Goal: Find specific page/section: Find specific page/section

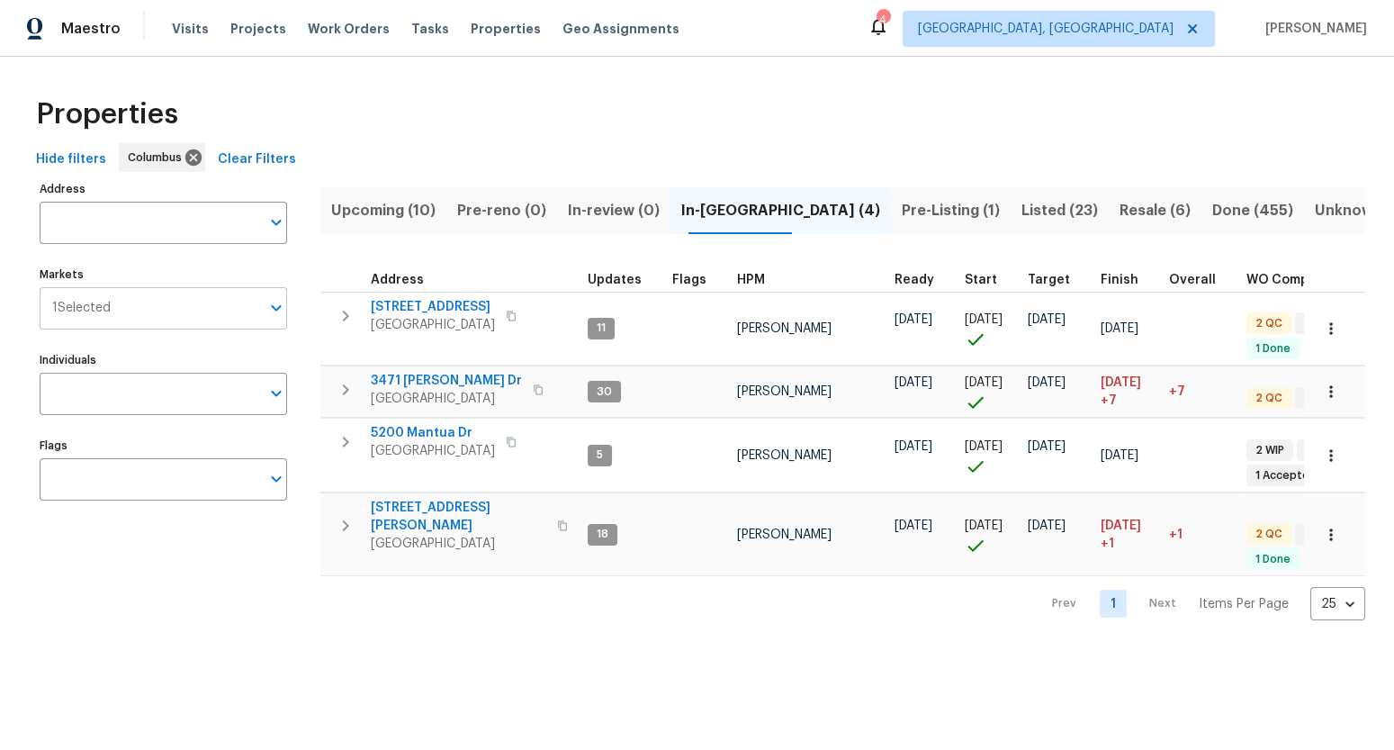
click at [149, 315] on input "Markets" at bounding box center [185, 308] width 149 height 42
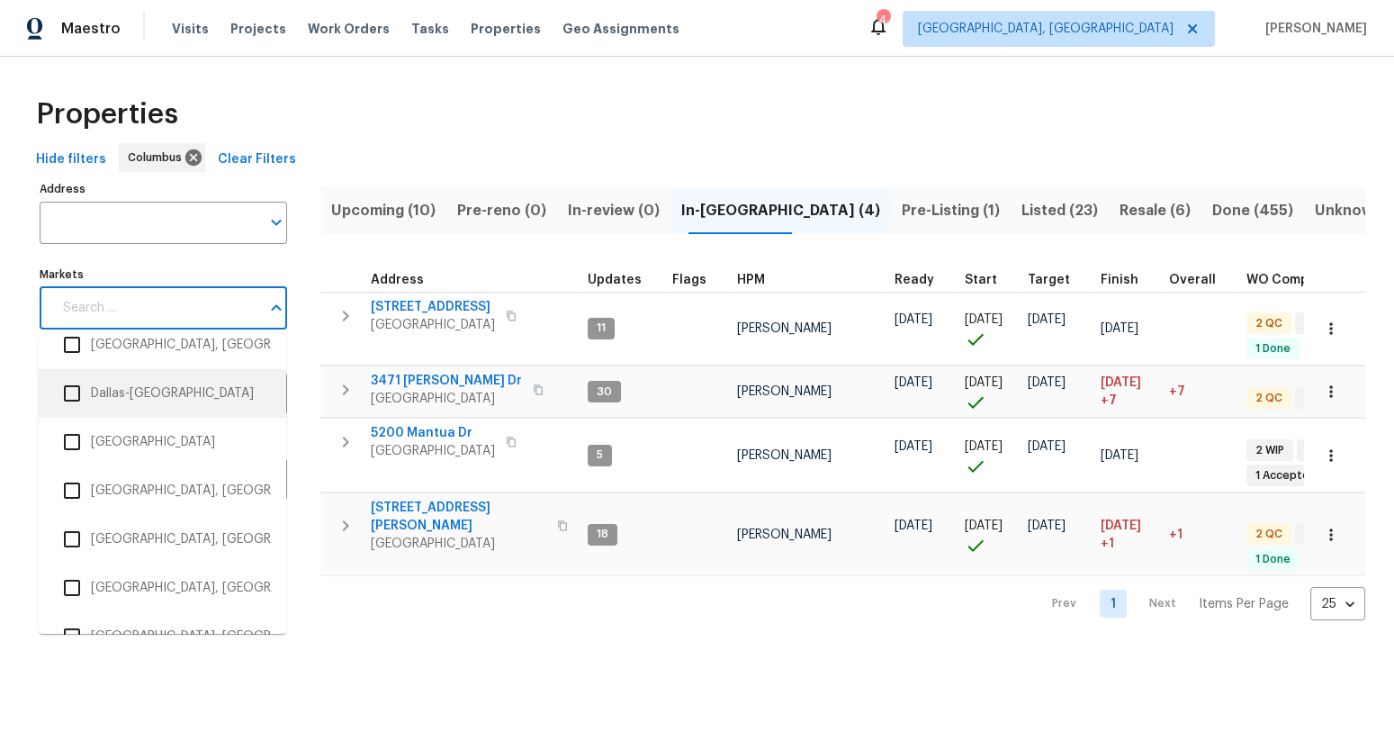
scroll to position [1068, 0]
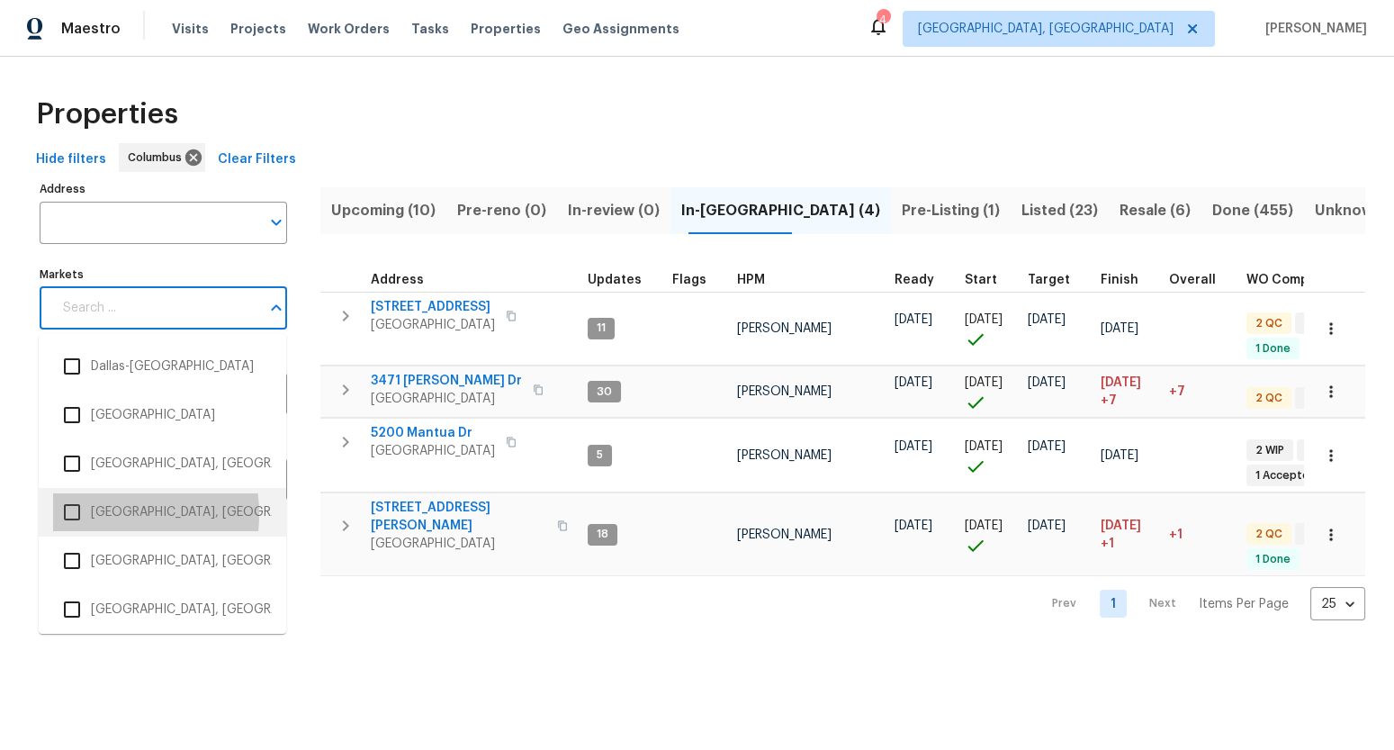
click at [100, 513] on li "[GEOGRAPHIC_DATA], [GEOGRAPHIC_DATA]" at bounding box center [162, 512] width 219 height 38
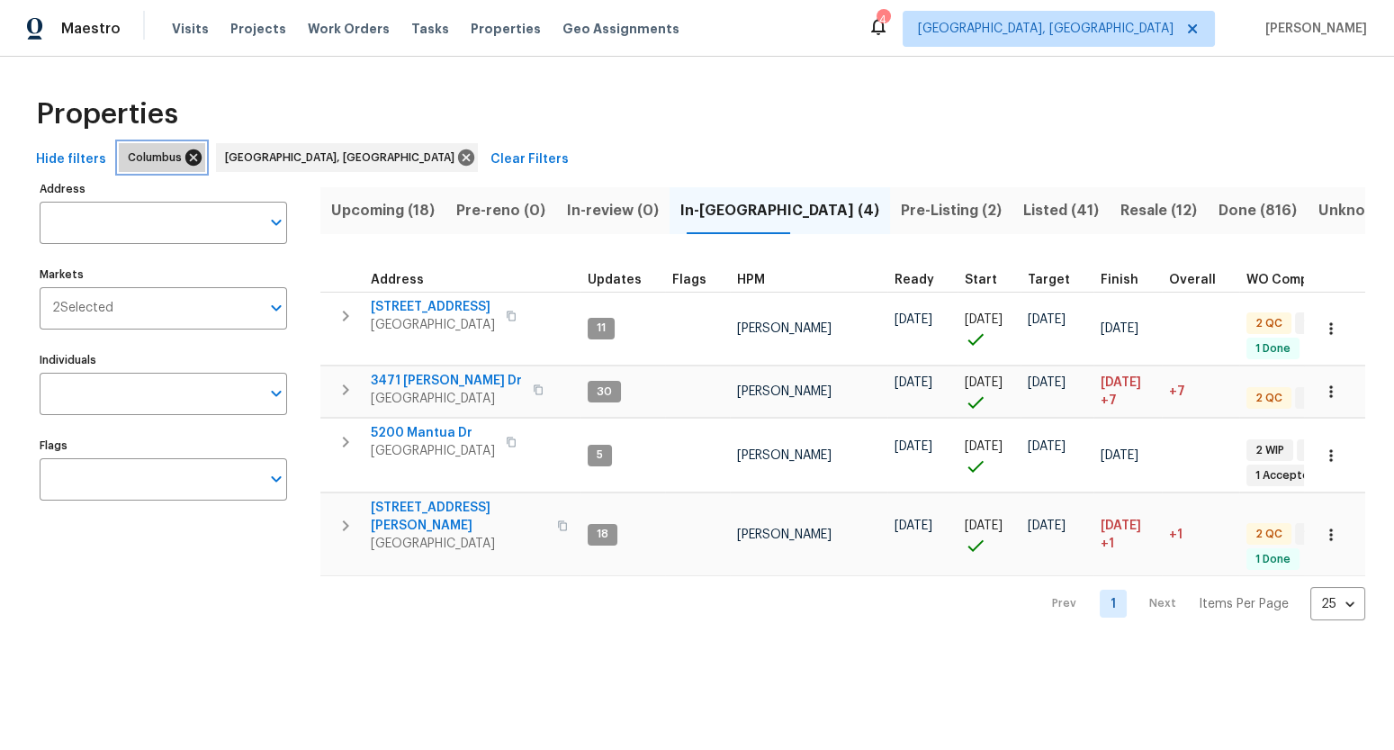
click at [188, 152] on icon at bounding box center [193, 157] width 16 height 16
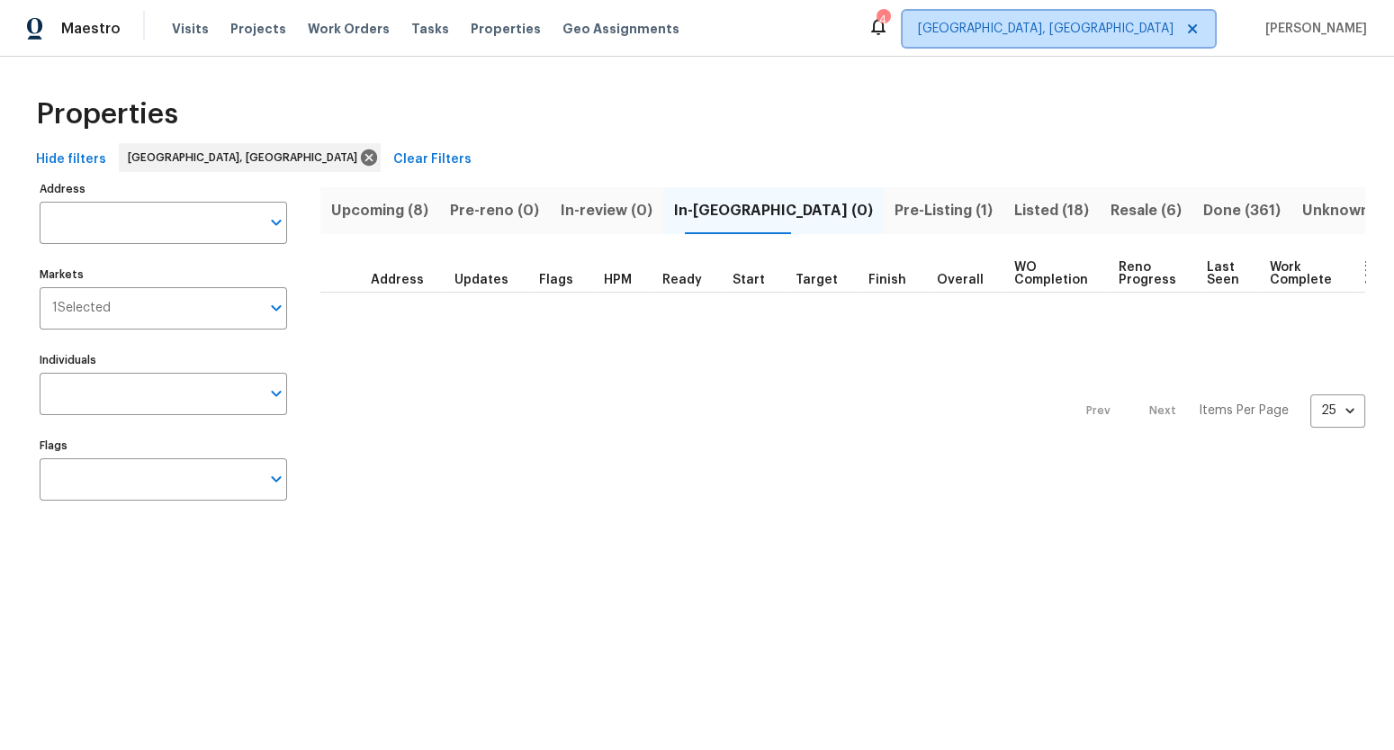
click at [1144, 26] on span "[GEOGRAPHIC_DATA], [GEOGRAPHIC_DATA]" at bounding box center [1046, 29] width 256 height 18
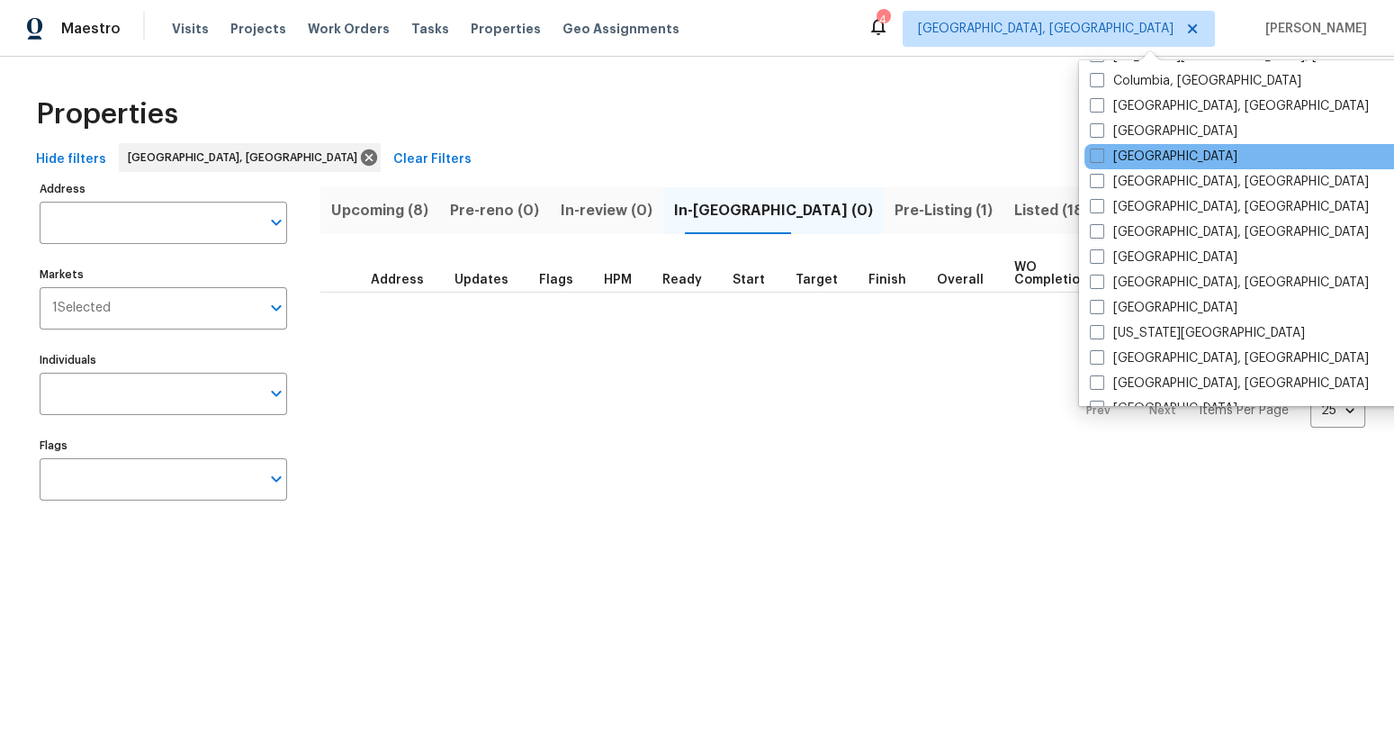
scroll to position [406, 0]
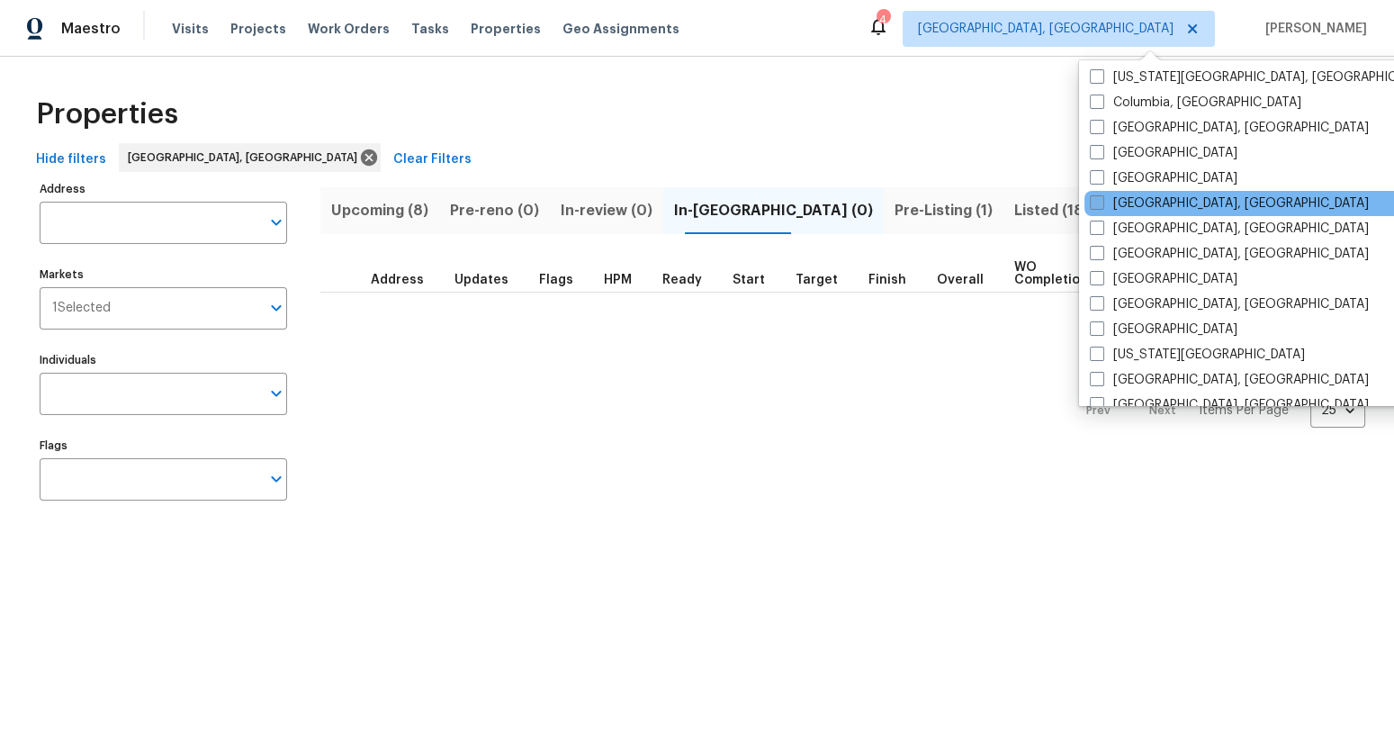
click at [1126, 202] on label "[GEOGRAPHIC_DATA], [GEOGRAPHIC_DATA]" at bounding box center [1229, 203] width 279 height 18
click at [1101, 202] on input "[GEOGRAPHIC_DATA], [GEOGRAPHIC_DATA]" at bounding box center [1096, 200] width 12 height 12
checkbox input "true"
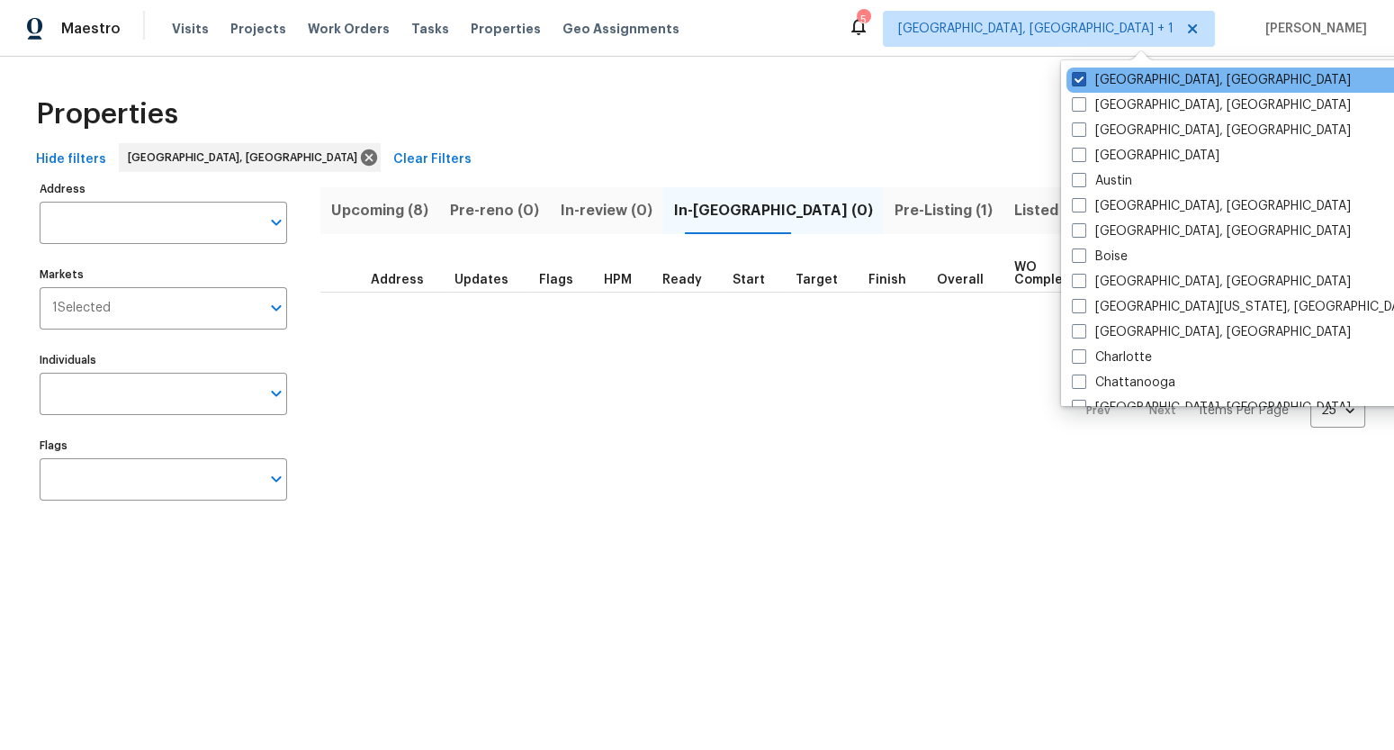
click at [1083, 72] on span at bounding box center [1079, 79] width 14 height 14
click at [1083, 72] on input "[GEOGRAPHIC_DATA], [GEOGRAPHIC_DATA]" at bounding box center [1078, 77] width 12 height 12
checkbox input "false"
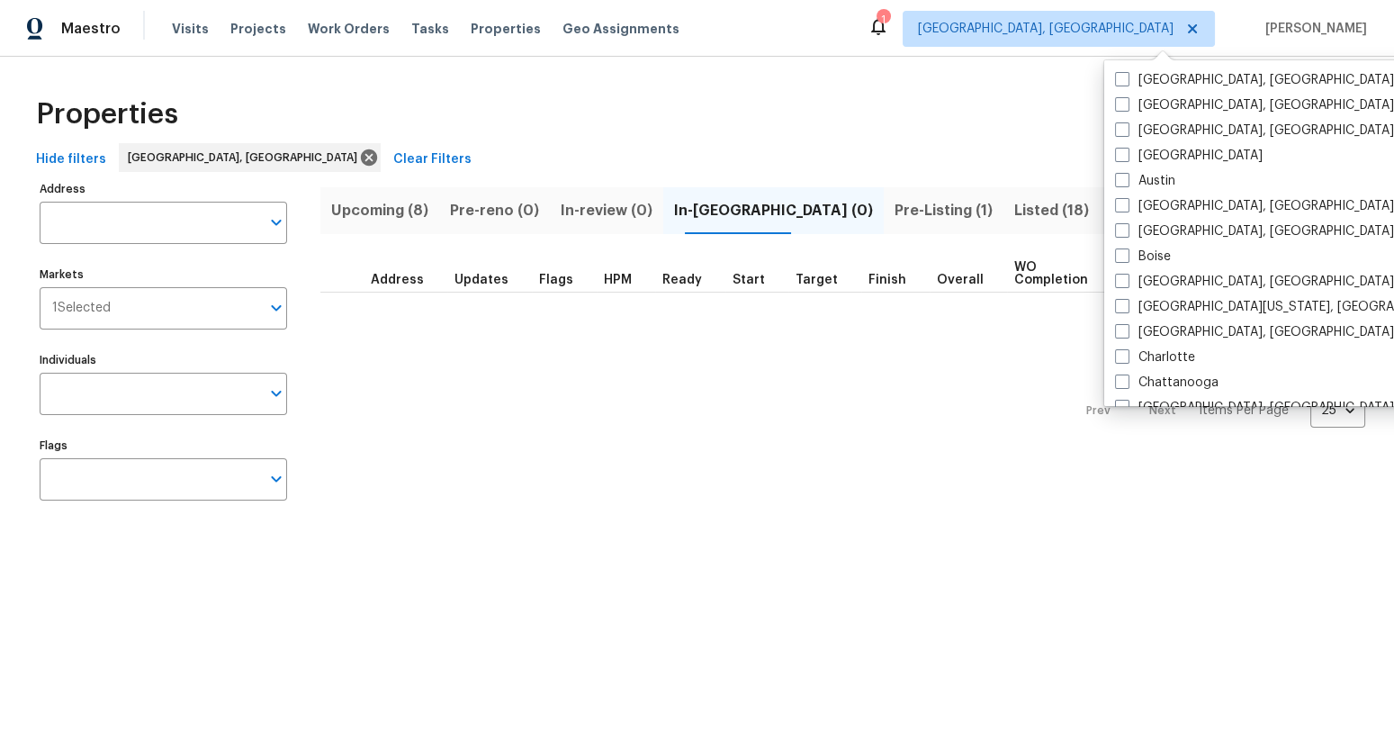
click at [1012, 83] on div "Properties Hide filters [GEOGRAPHIC_DATA], [GEOGRAPHIC_DATA] Clear Filters Addr…" at bounding box center [697, 302] width 1394 height 490
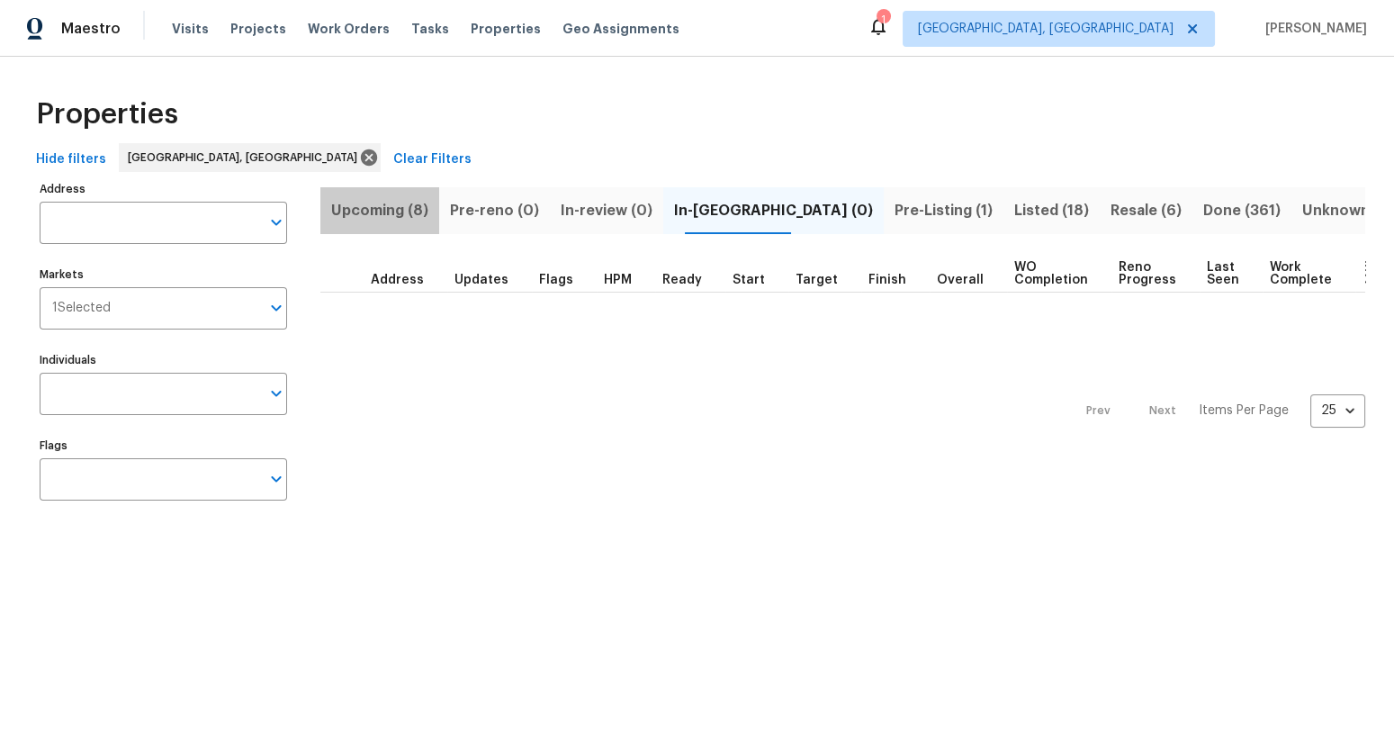
click at [407, 209] on span "Upcoming (8)" at bounding box center [379, 210] width 97 height 25
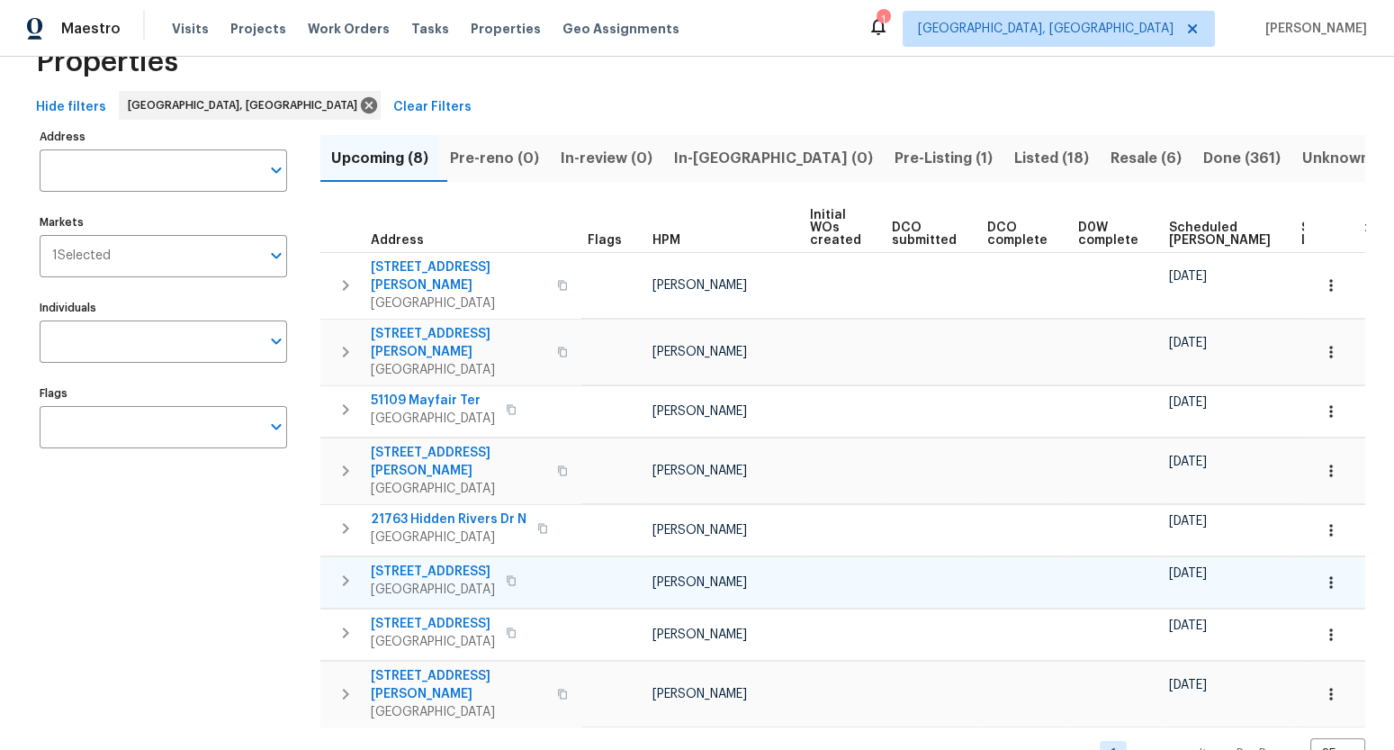
scroll to position [67, 0]
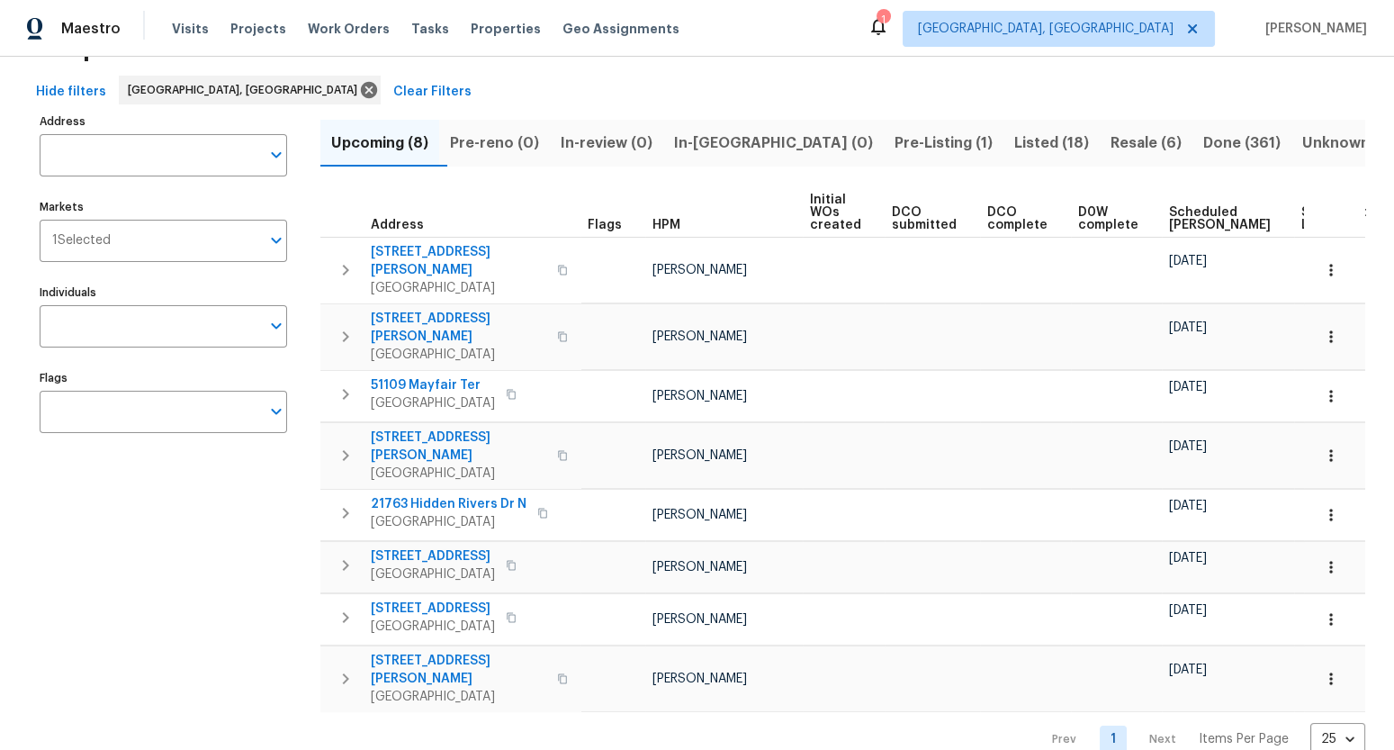
click at [1175, 217] on span "Scheduled [PERSON_NAME]" at bounding box center [1220, 218] width 102 height 25
